Goal: Information Seeking & Learning: Learn about a topic

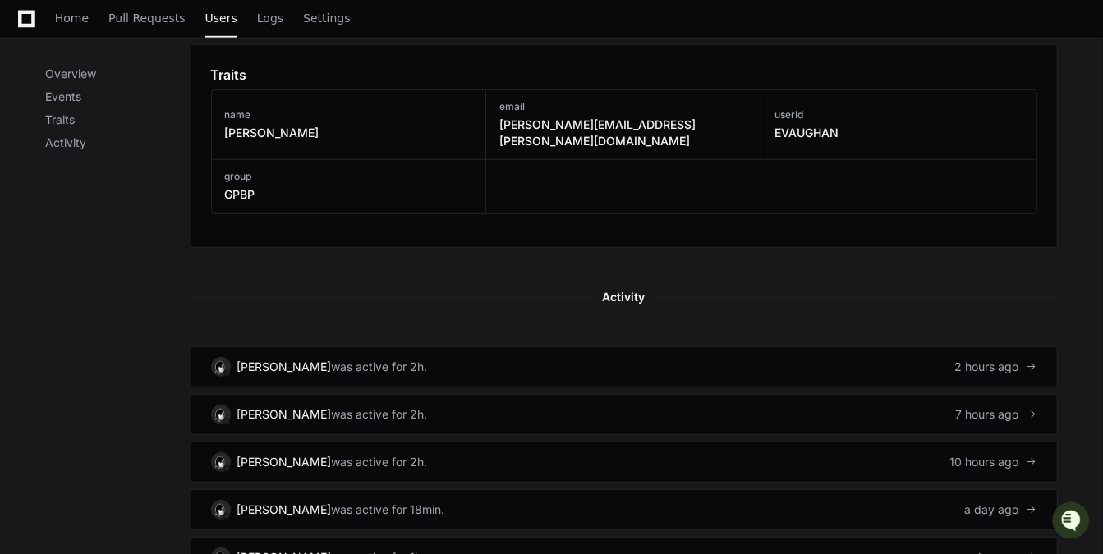
scroll to position [778, 0]
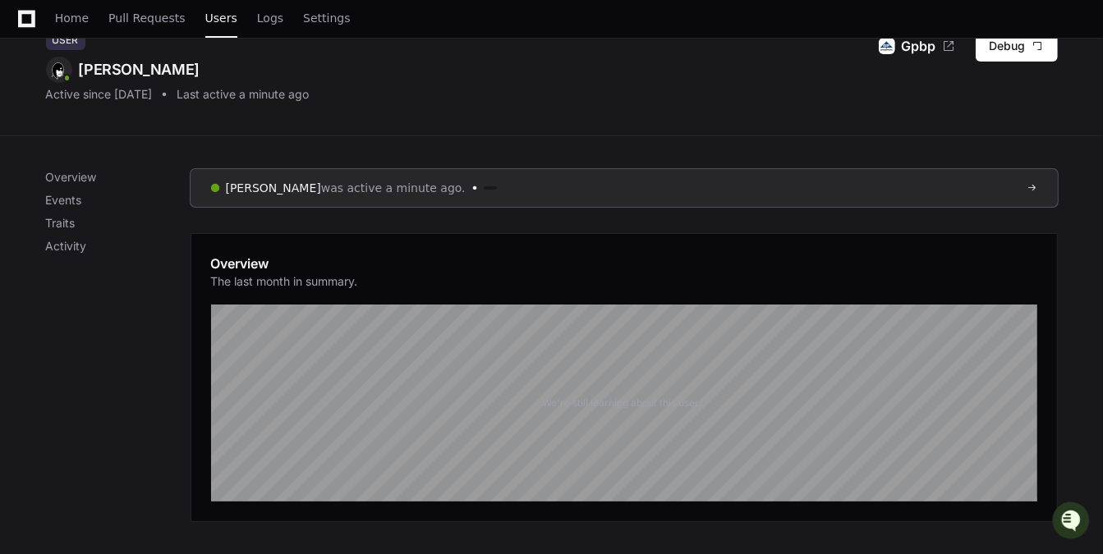
scroll to position [82, 0]
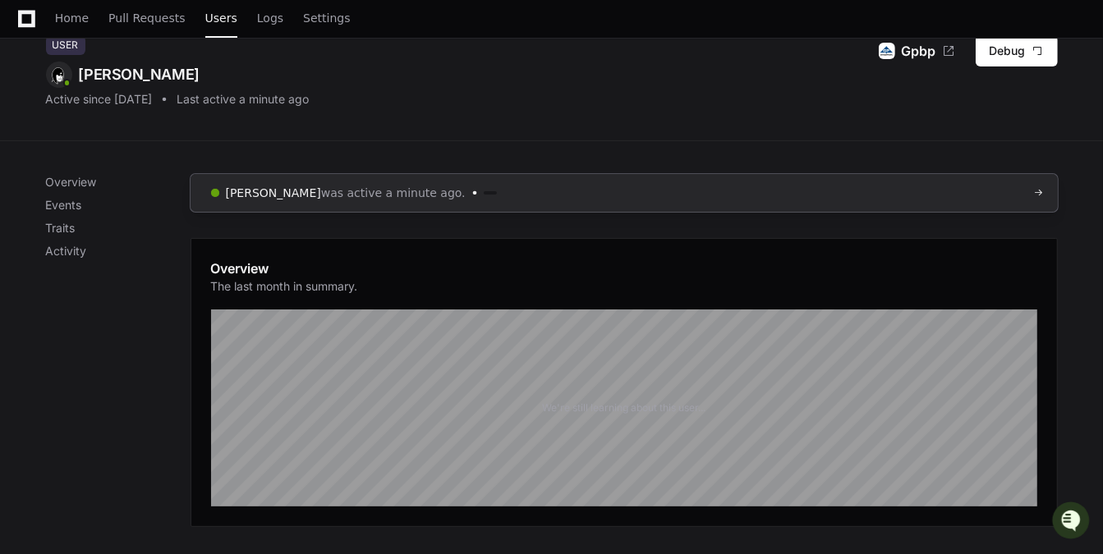
click at [381, 195] on span "was active a minute ago." at bounding box center [393, 193] width 144 height 16
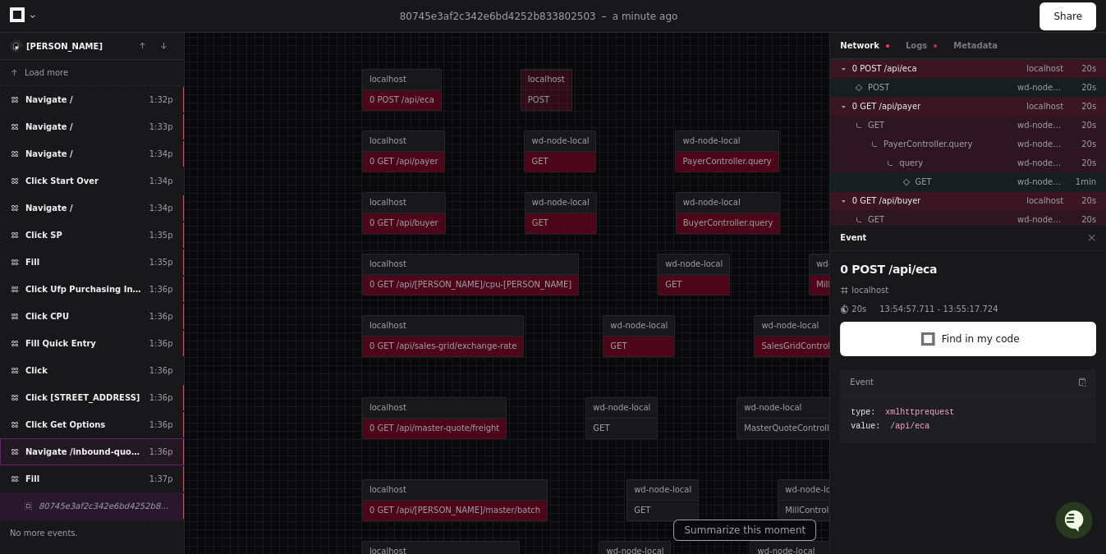
click at [77, 446] on span "Navigate /inbound-quote-review" at bounding box center [83, 452] width 117 height 12
